Goal: Find specific page/section: Find specific page/section

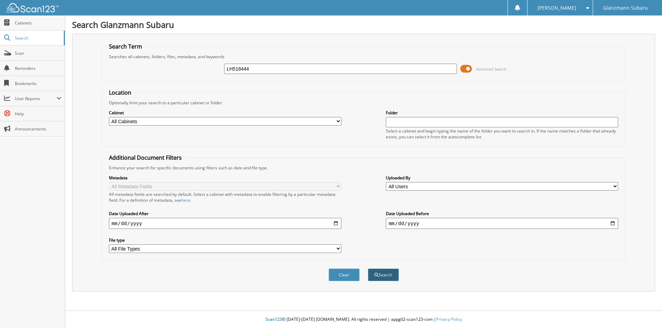
type input "LH518444"
click at [383, 276] on button "Search" at bounding box center [383, 275] width 31 height 13
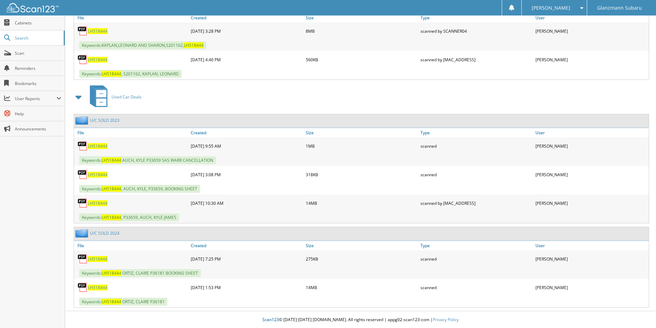
scroll to position [1082, 0]
click at [94, 258] on span "L H 5 1 8 4 4 4" at bounding box center [98, 259] width 20 height 6
click at [98, 289] on span "L H 5 1 8 4 4 4" at bounding box center [98, 288] width 20 height 6
click at [100, 287] on span "L H 5 1 8 4 4 4" at bounding box center [98, 288] width 20 height 6
click at [26, 40] on span "Search" at bounding box center [37, 38] width 45 height 6
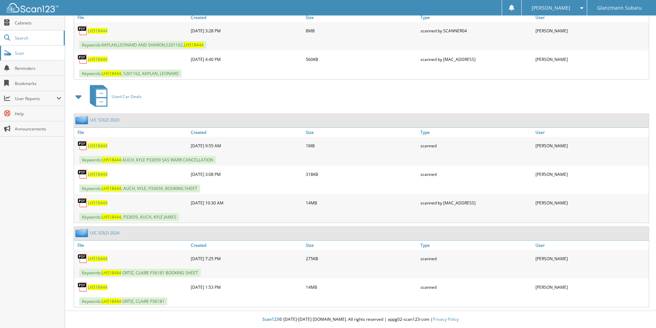
click at [28, 56] on link "Scan" at bounding box center [32, 53] width 65 height 15
